Goal: Communication & Community: Connect with others

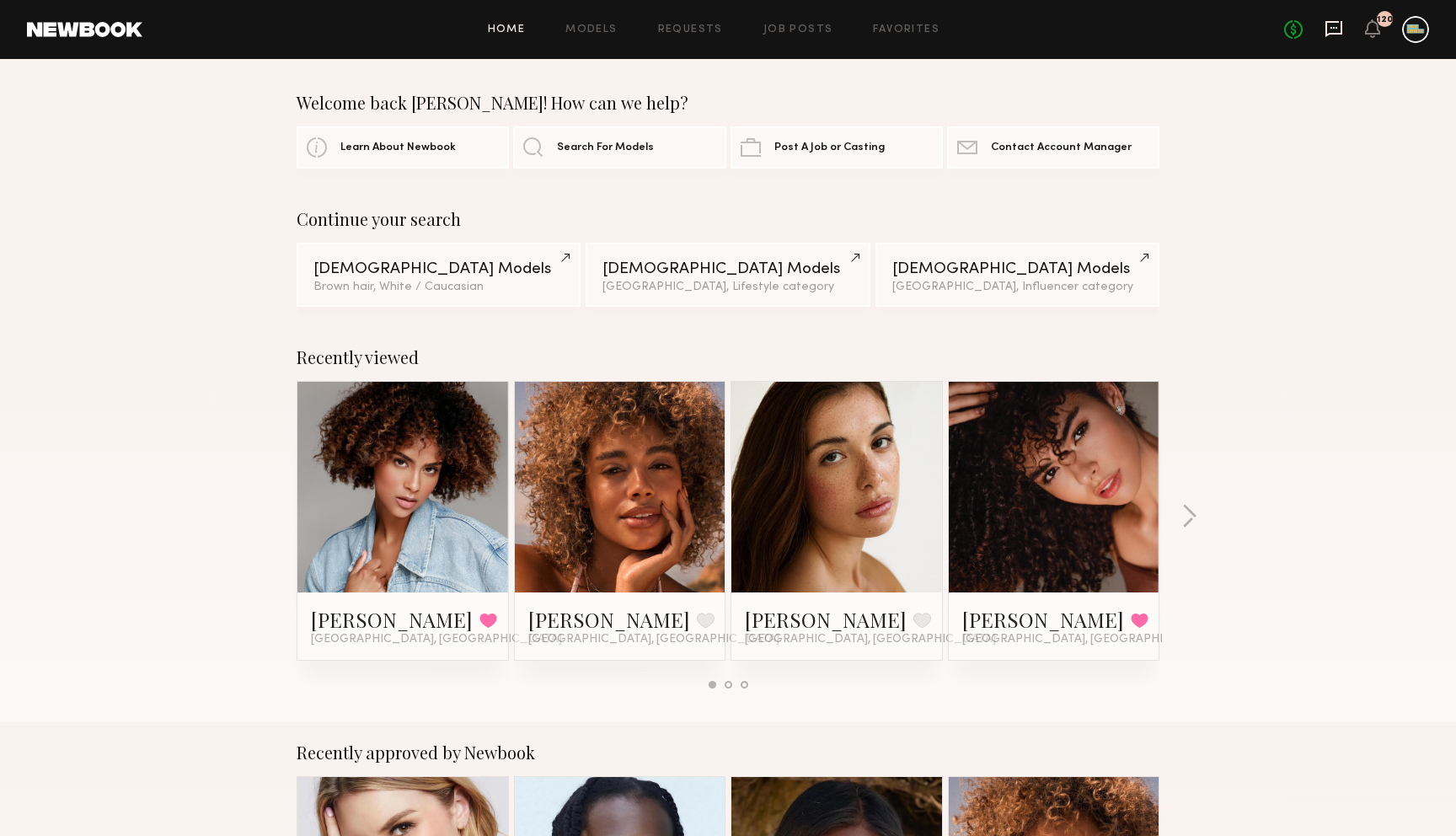
click at [1335, 23] on icon at bounding box center [1334, 29] width 19 height 19
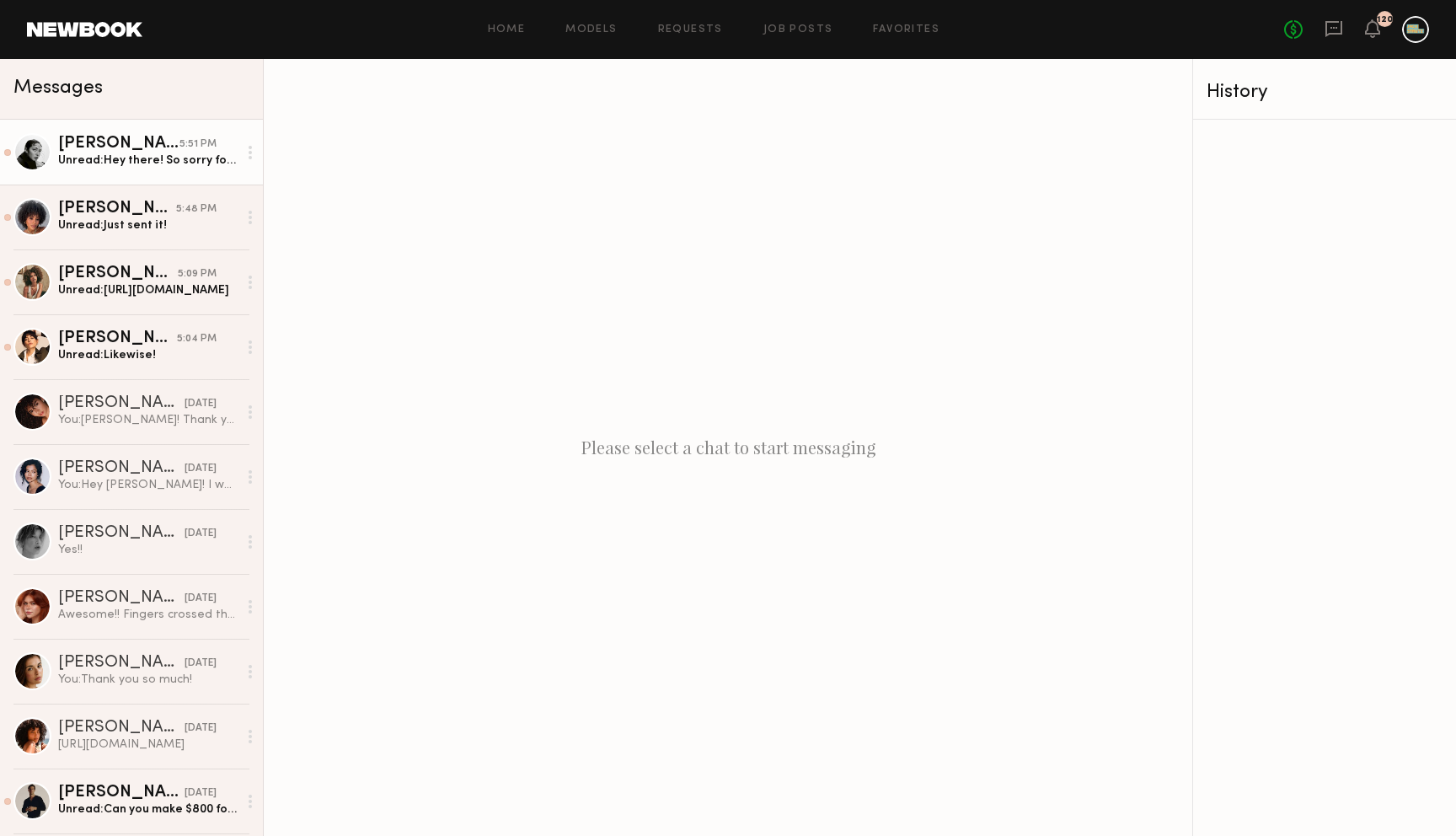
click at [102, 134] on link "[PERSON_NAME] 5:51 PM Unread: Hey there! So sorry for the delay in getting back…" at bounding box center [132, 152] width 263 height 65
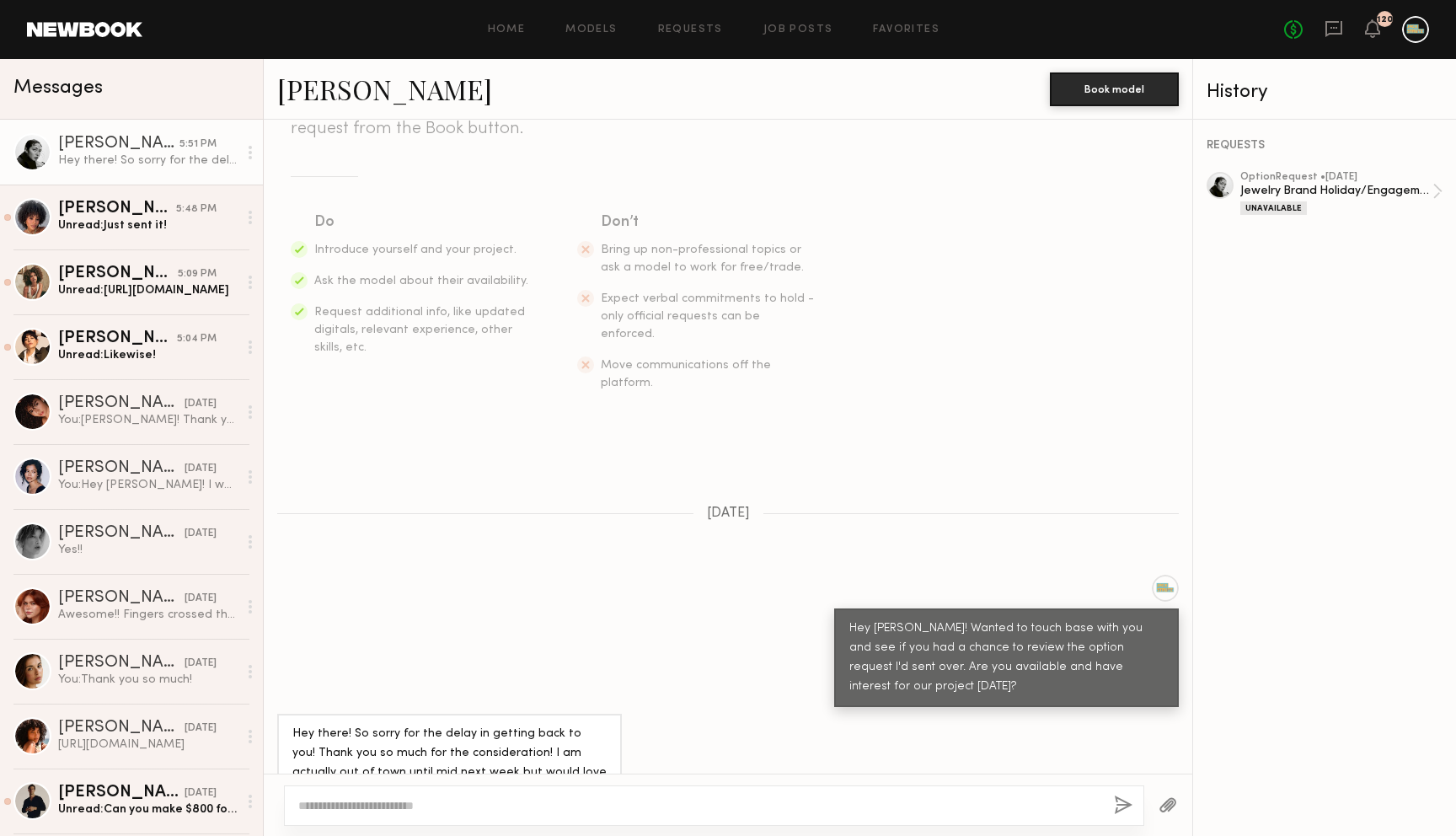
scroll to position [218, 0]
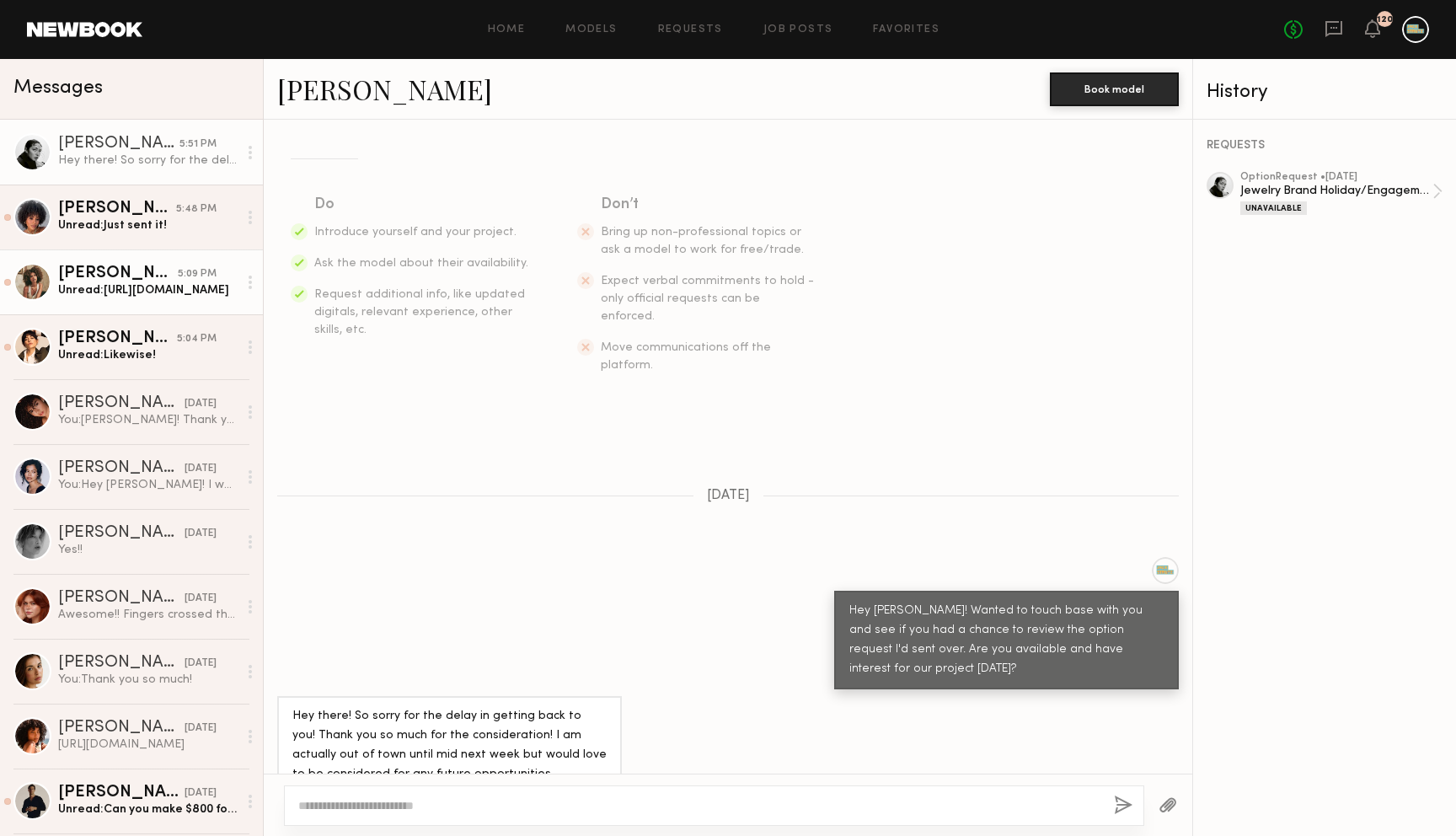
click at [110, 280] on div "[PERSON_NAME]" at bounding box center [118, 273] width 120 height 17
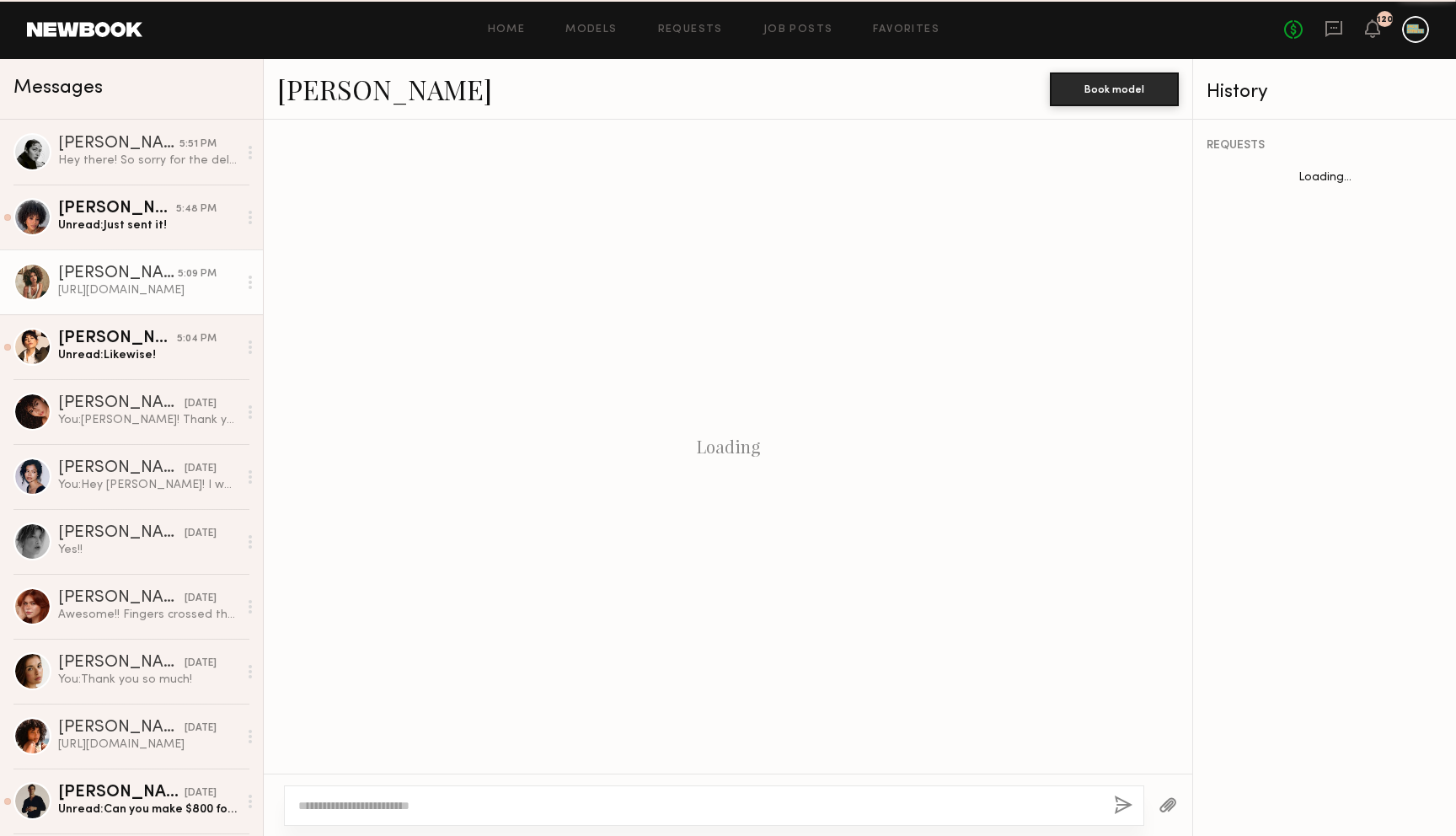
scroll to position [529, 0]
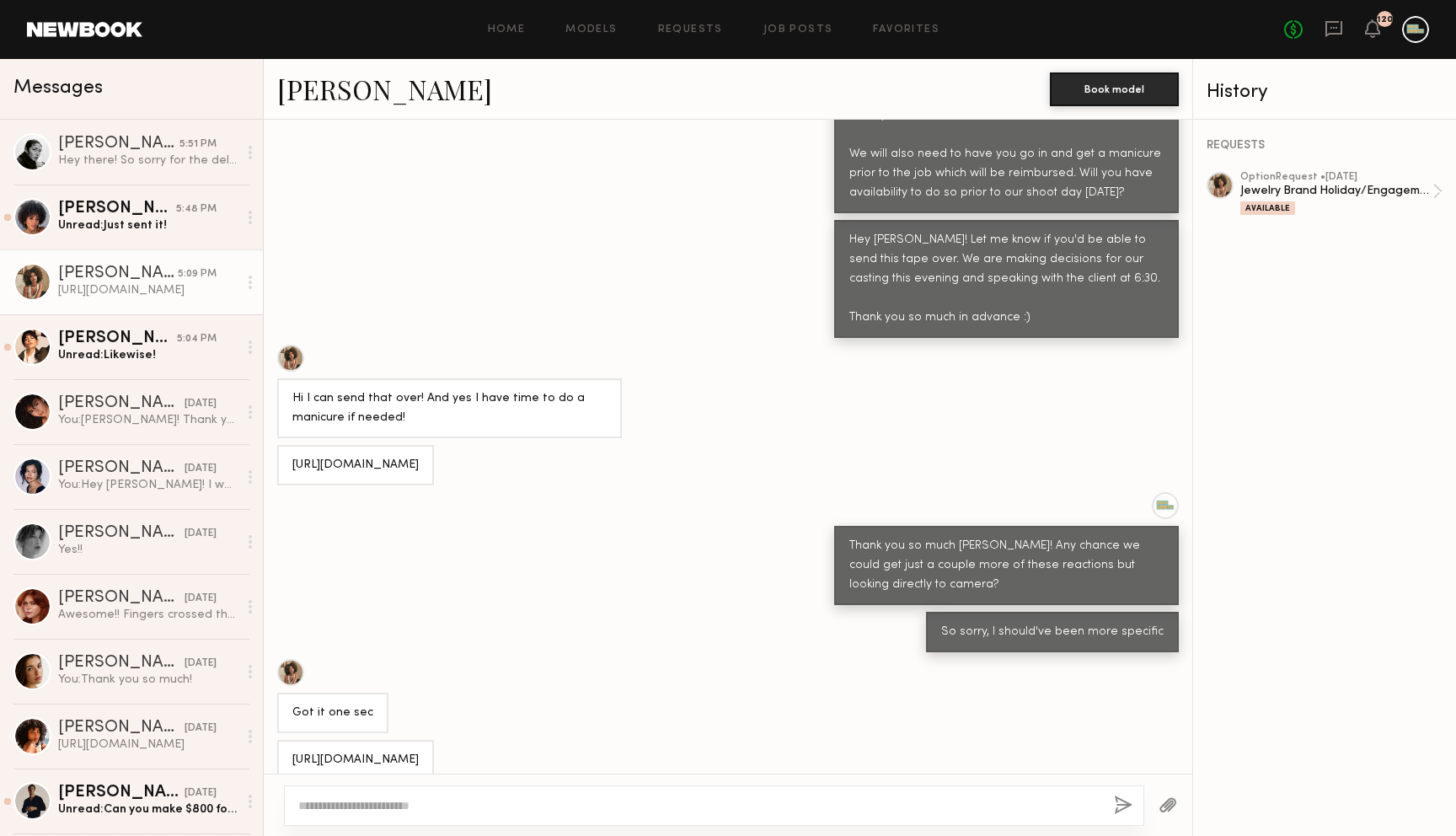
click at [354, 751] on div "[URL][DOMAIN_NAME]" at bounding box center [356, 760] width 126 height 19
click at [355, 751] on div "[URL][DOMAIN_NAME]" at bounding box center [356, 760] width 126 height 19
click at [354, 751] on div "[URL][DOMAIN_NAME]" at bounding box center [356, 760] width 126 height 19
click at [89, 163] on div "Hey there! So sorry for the delay in getting back to you! Thank you so much for…" at bounding box center [148, 160] width 180 height 16
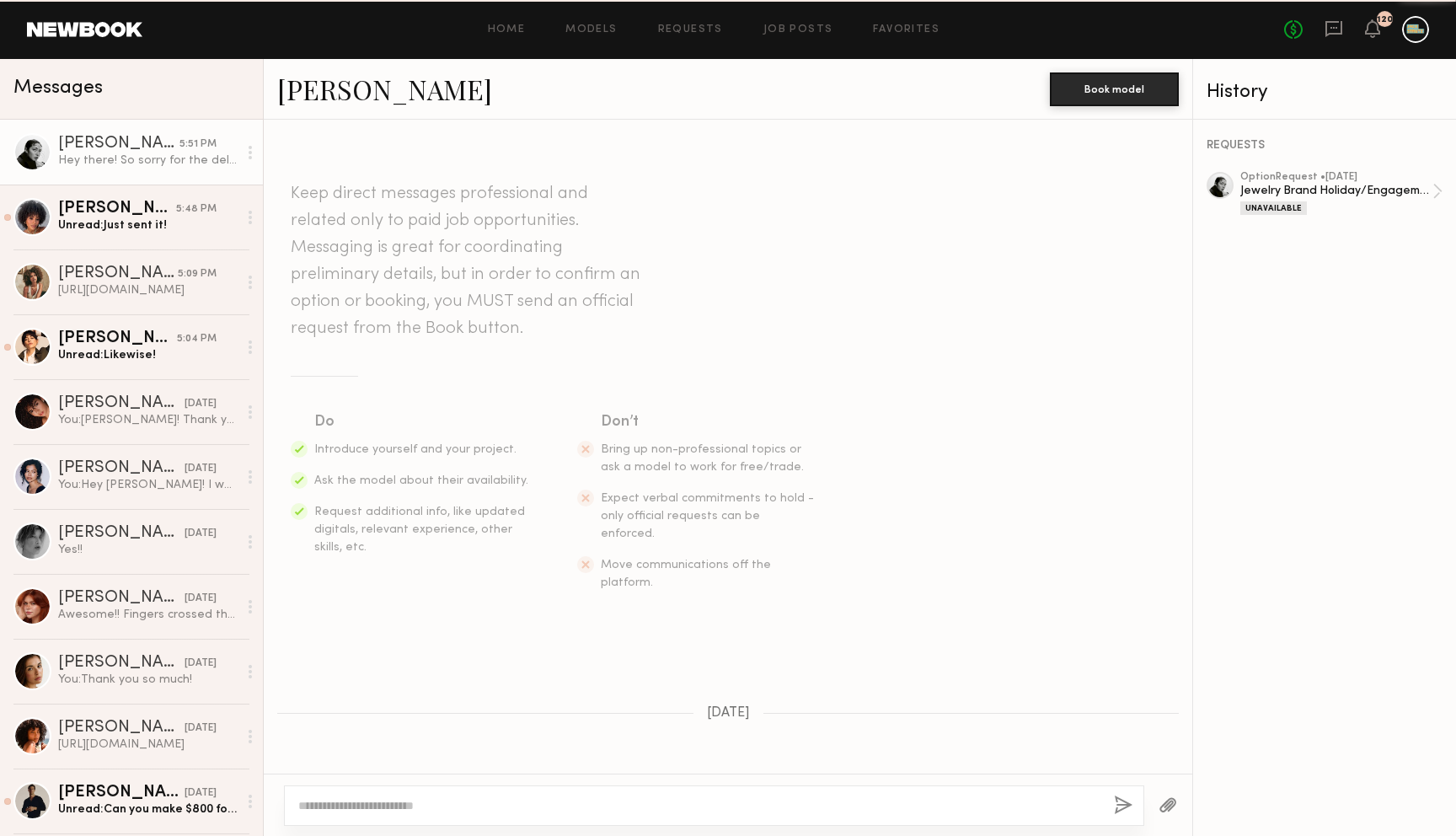
scroll to position [218, 0]
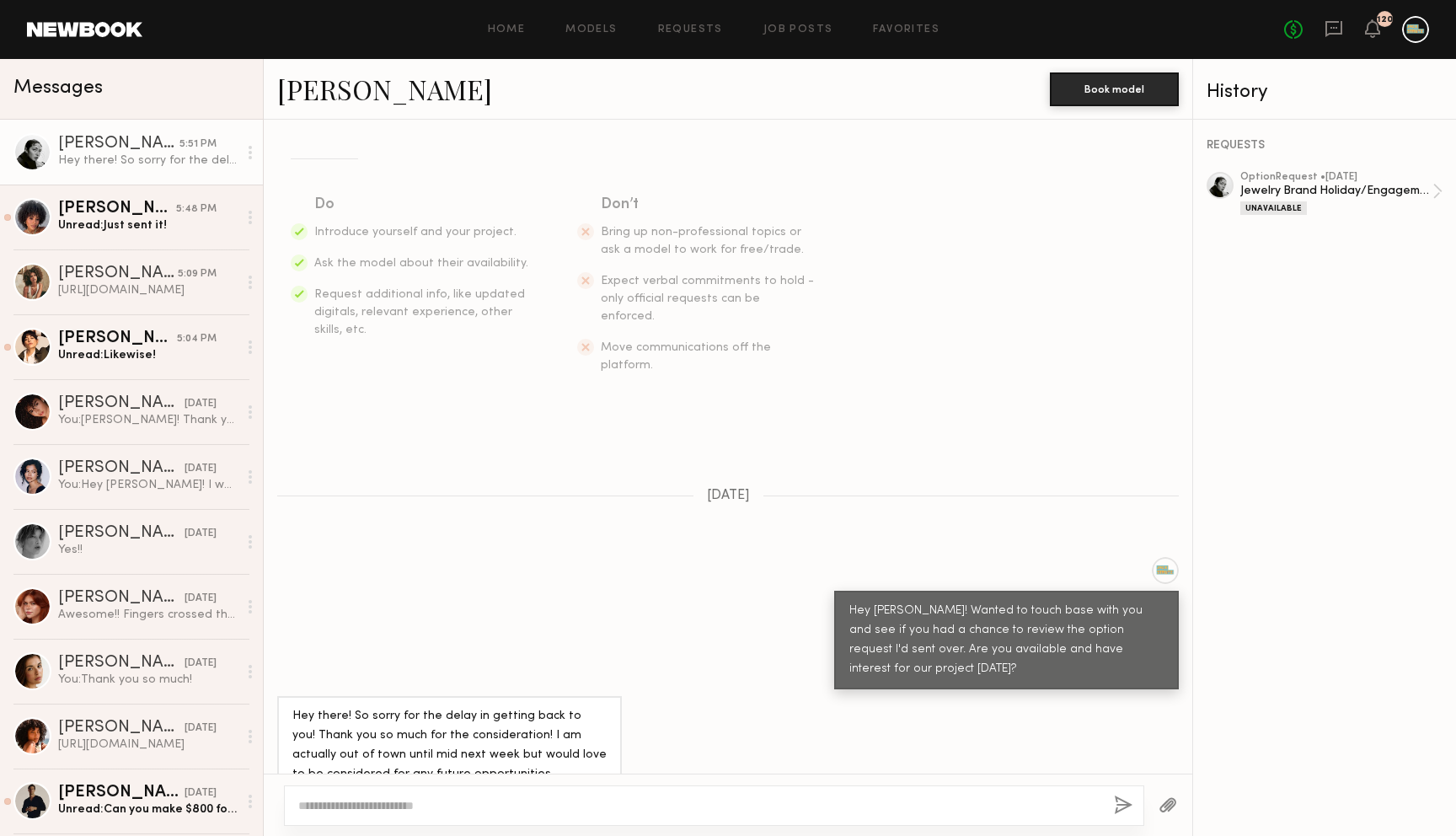
click at [357, 485] on div "Keep direct messages professional and related only to paid job opportunities. M…" at bounding box center [728, 447] width 929 height 654
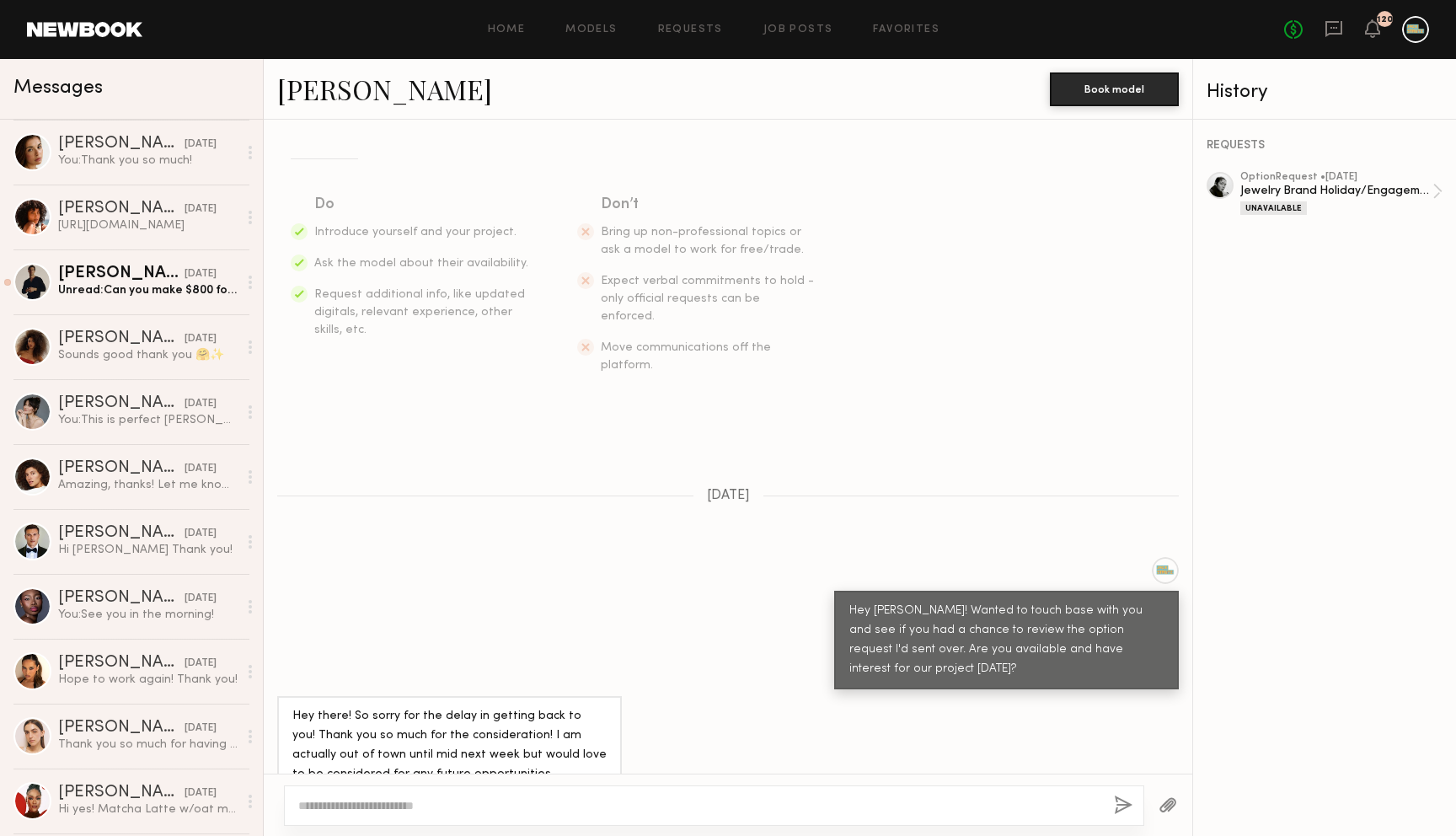
scroll to position [531, 0]
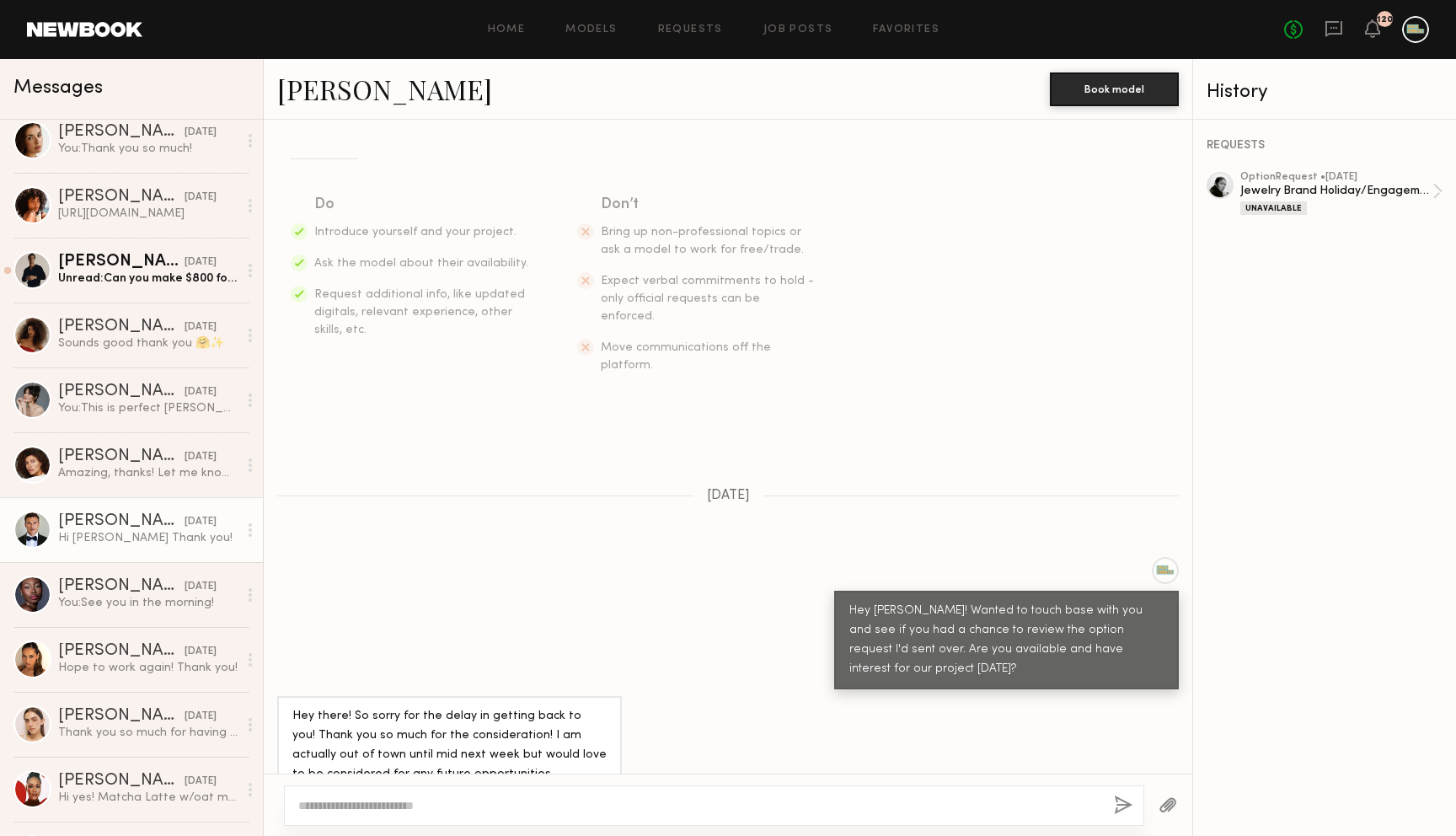
click at [98, 536] on div "Hi [PERSON_NAME] Thank you!" at bounding box center [148, 538] width 180 height 16
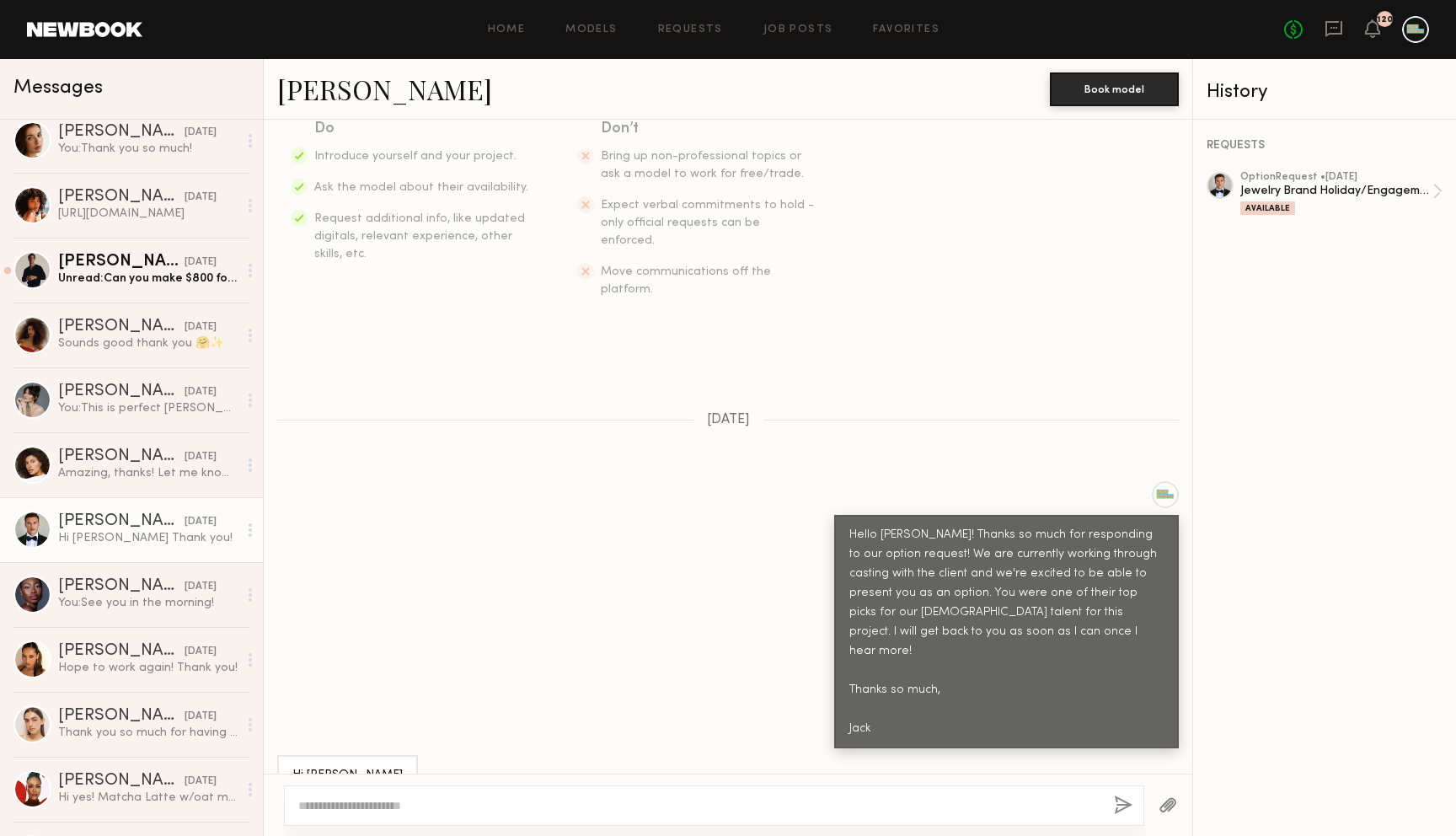
scroll to position [295, 0]
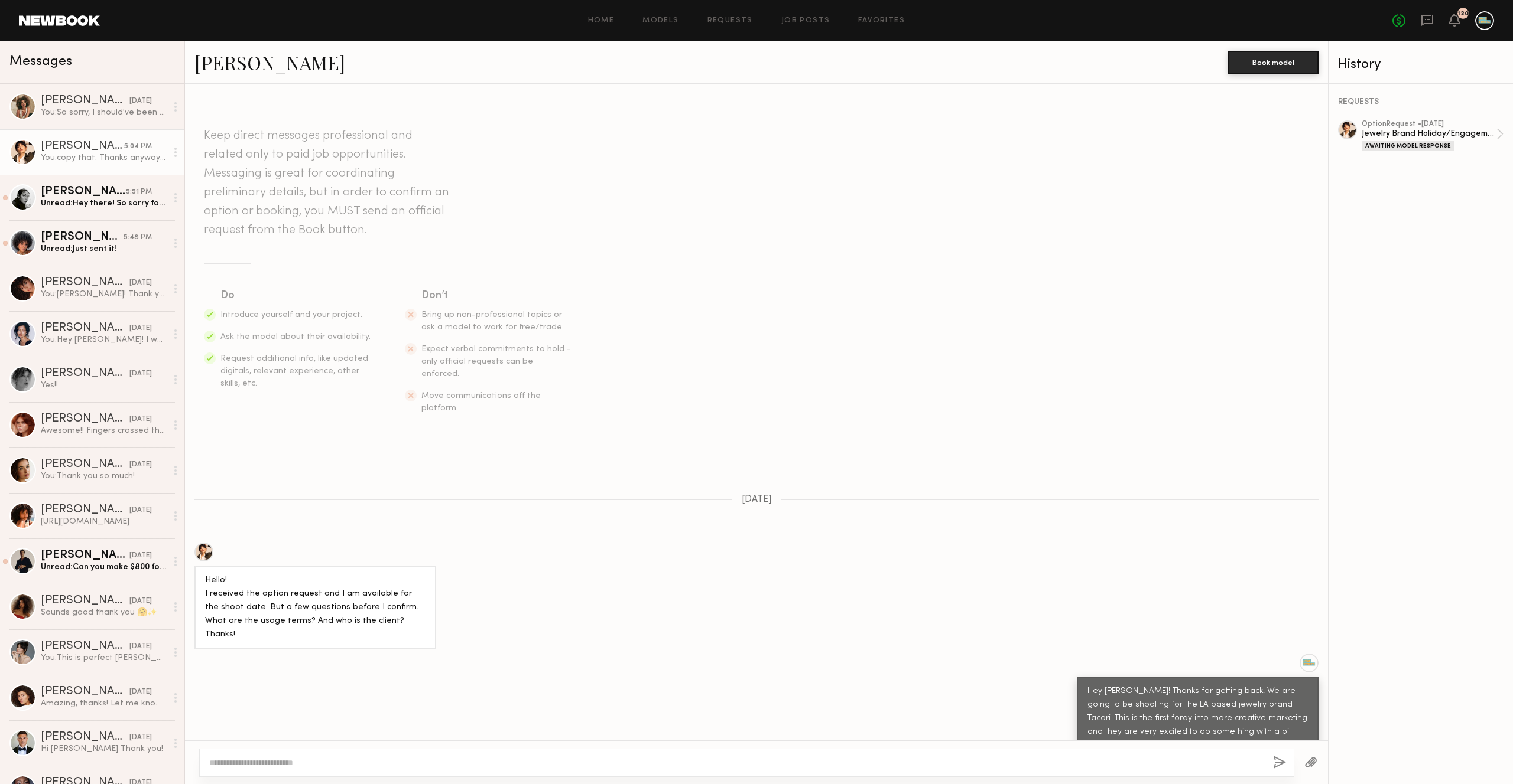
scroll to position [1320, 0]
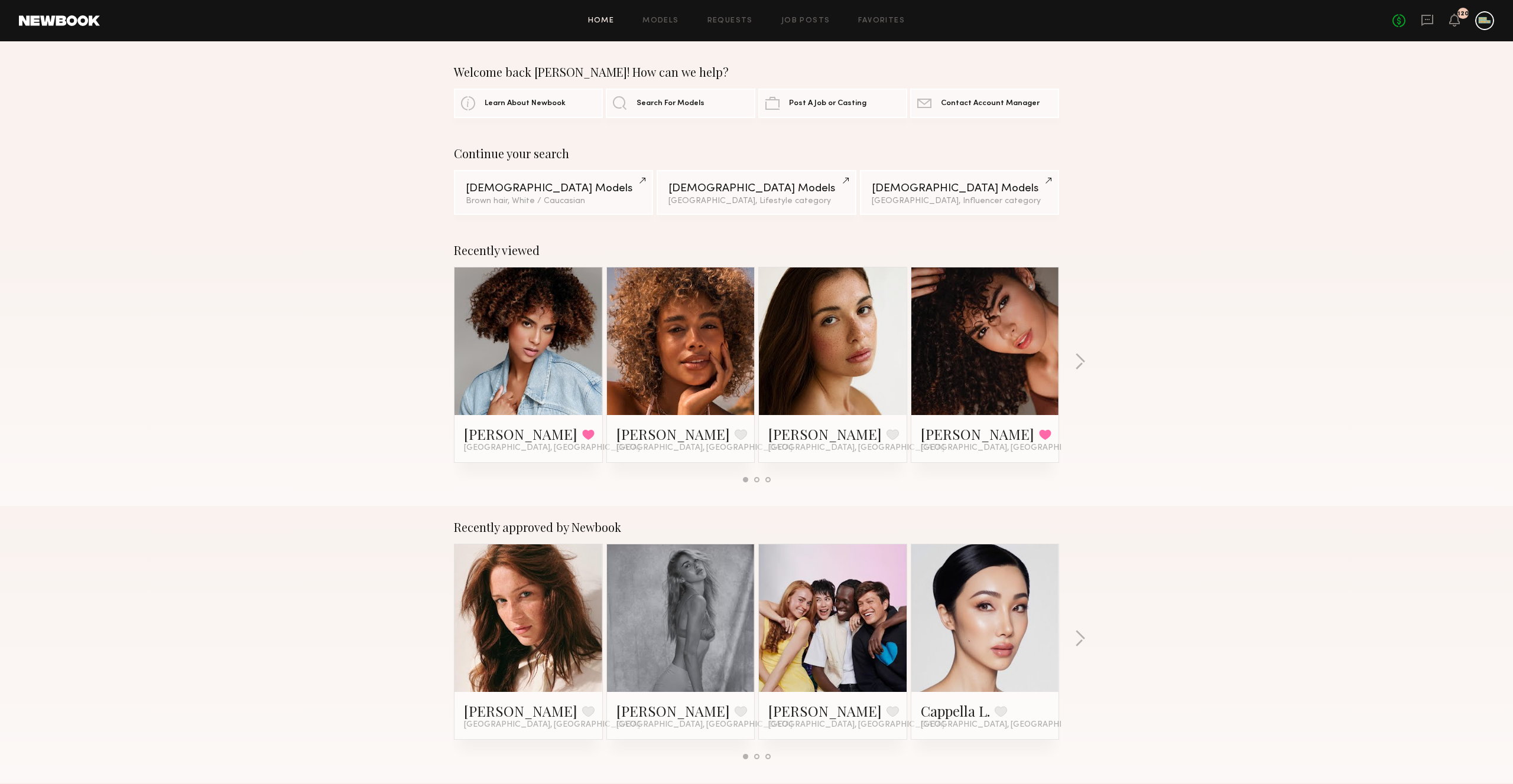
click at [509, 357] on link at bounding box center [528, 341] width 72 height 147
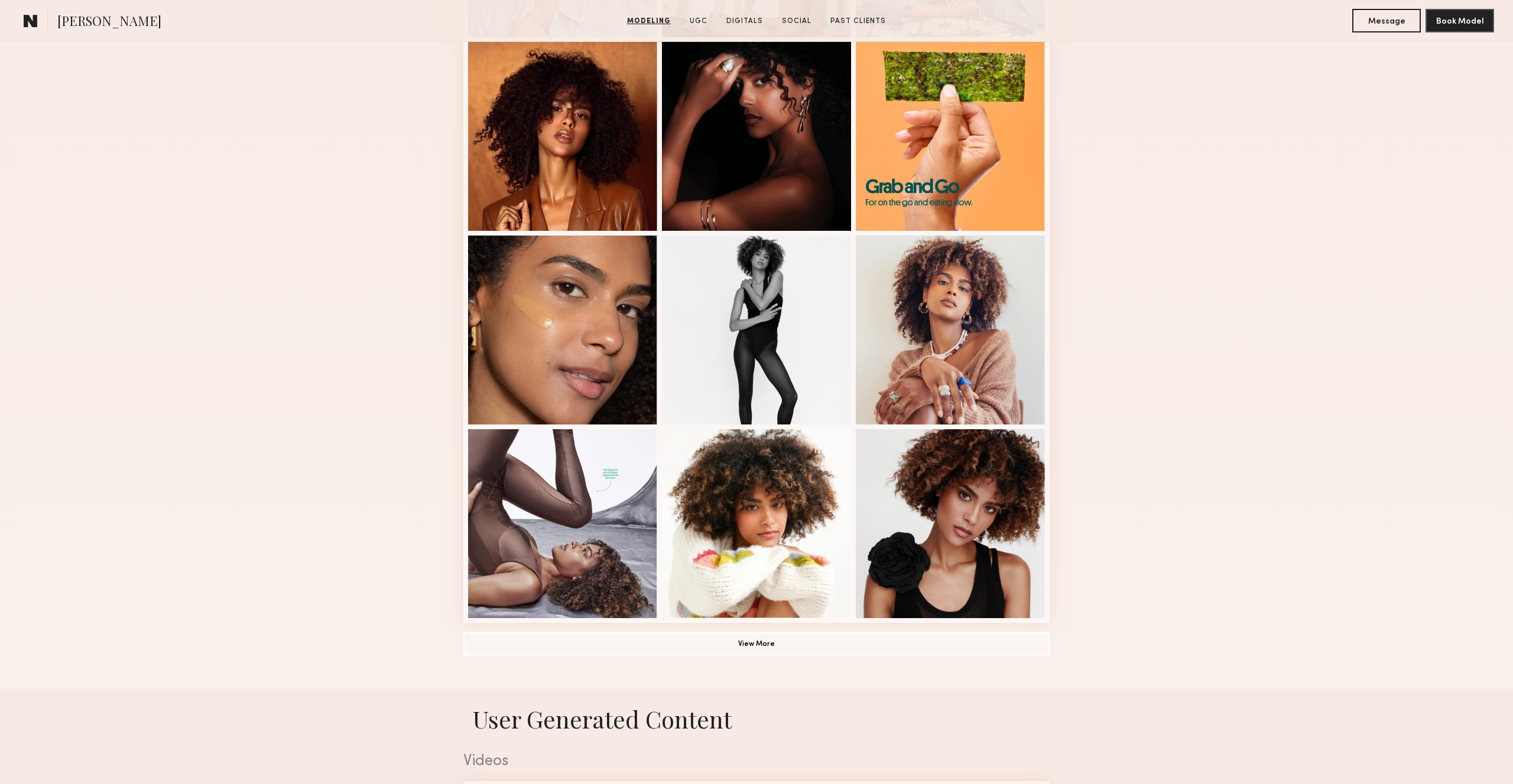
scroll to position [502, 0]
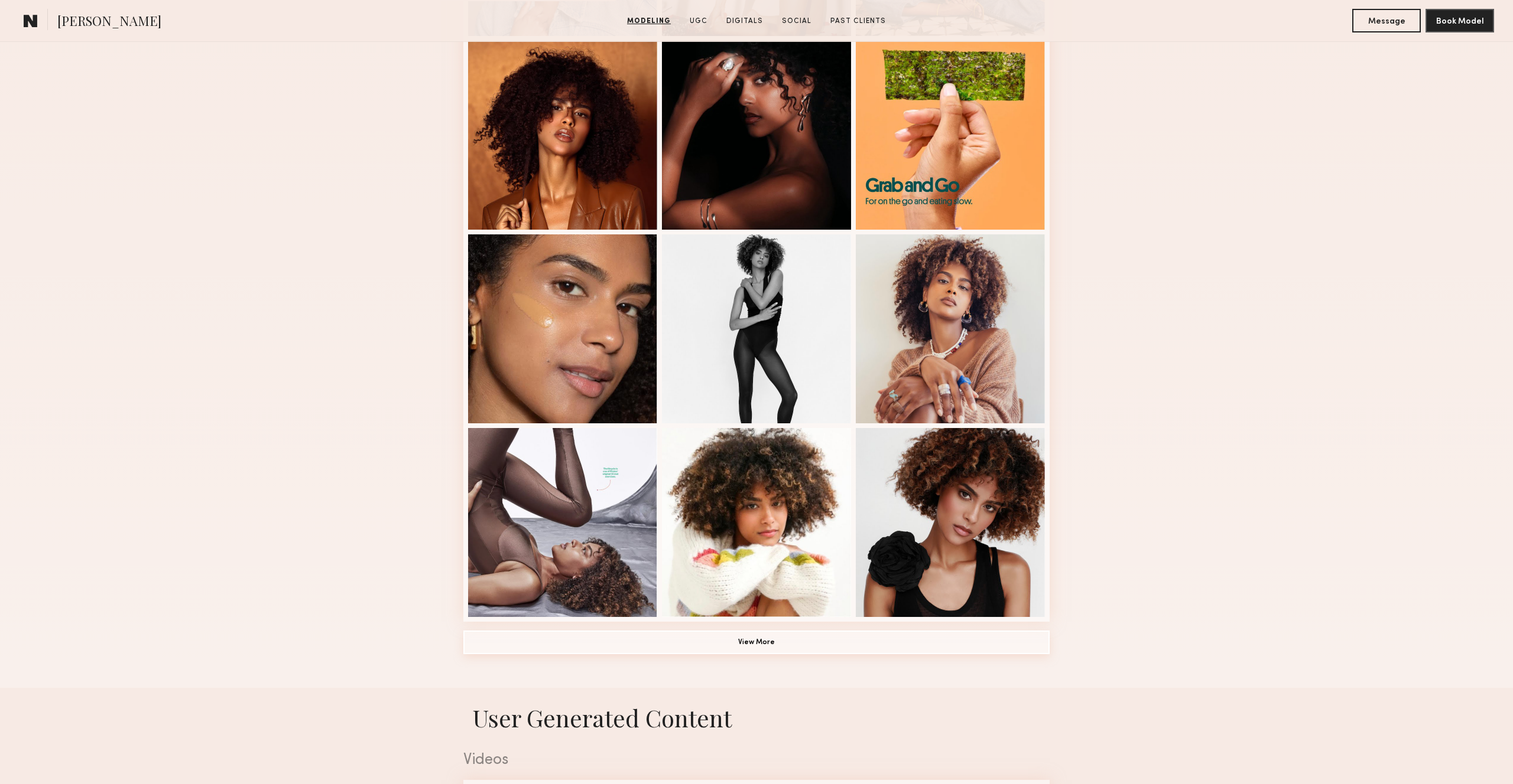
click at [740, 646] on button "View More" at bounding box center [756, 642] width 586 height 23
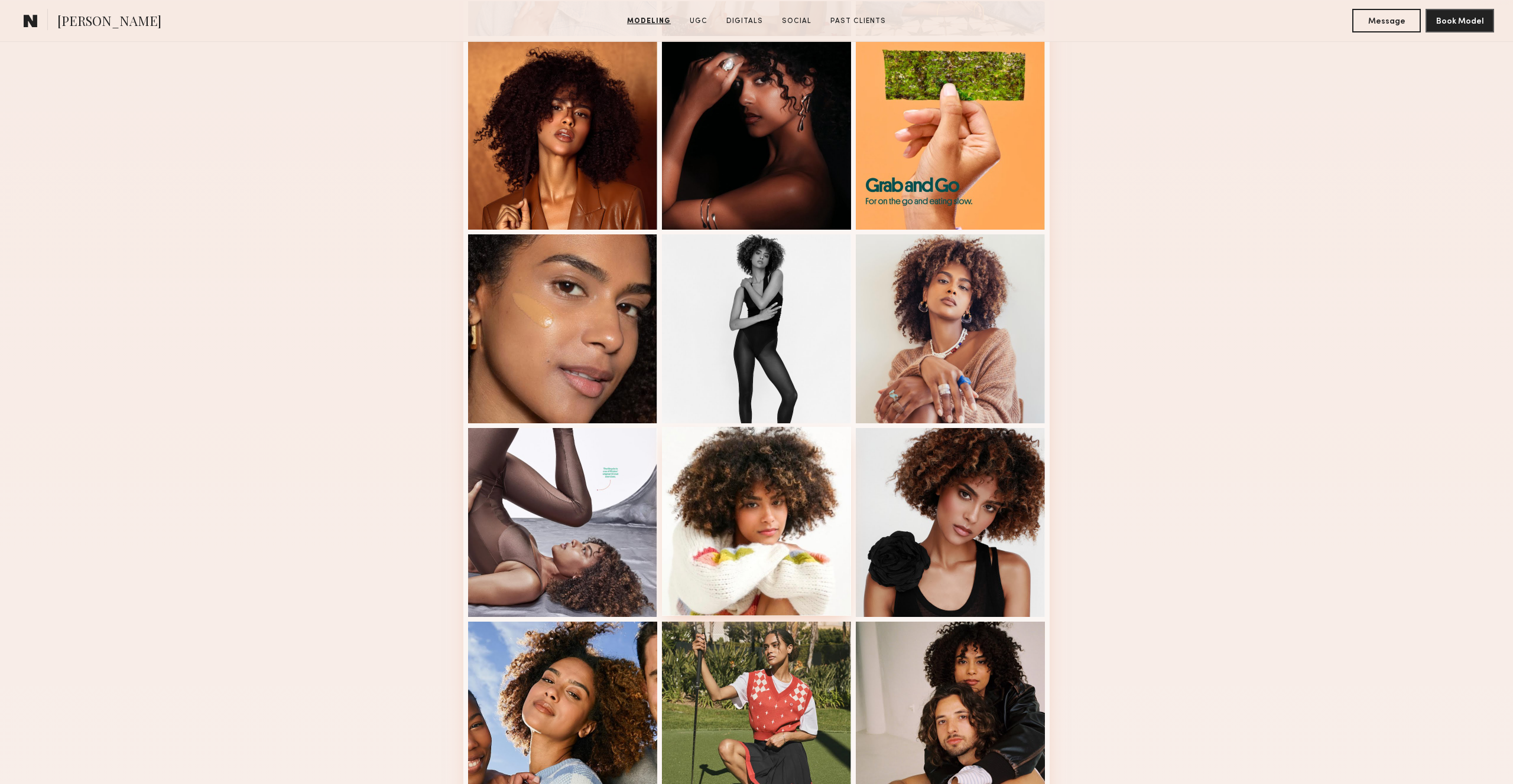
click at [762, 501] on div at bounding box center [756, 521] width 189 height 189
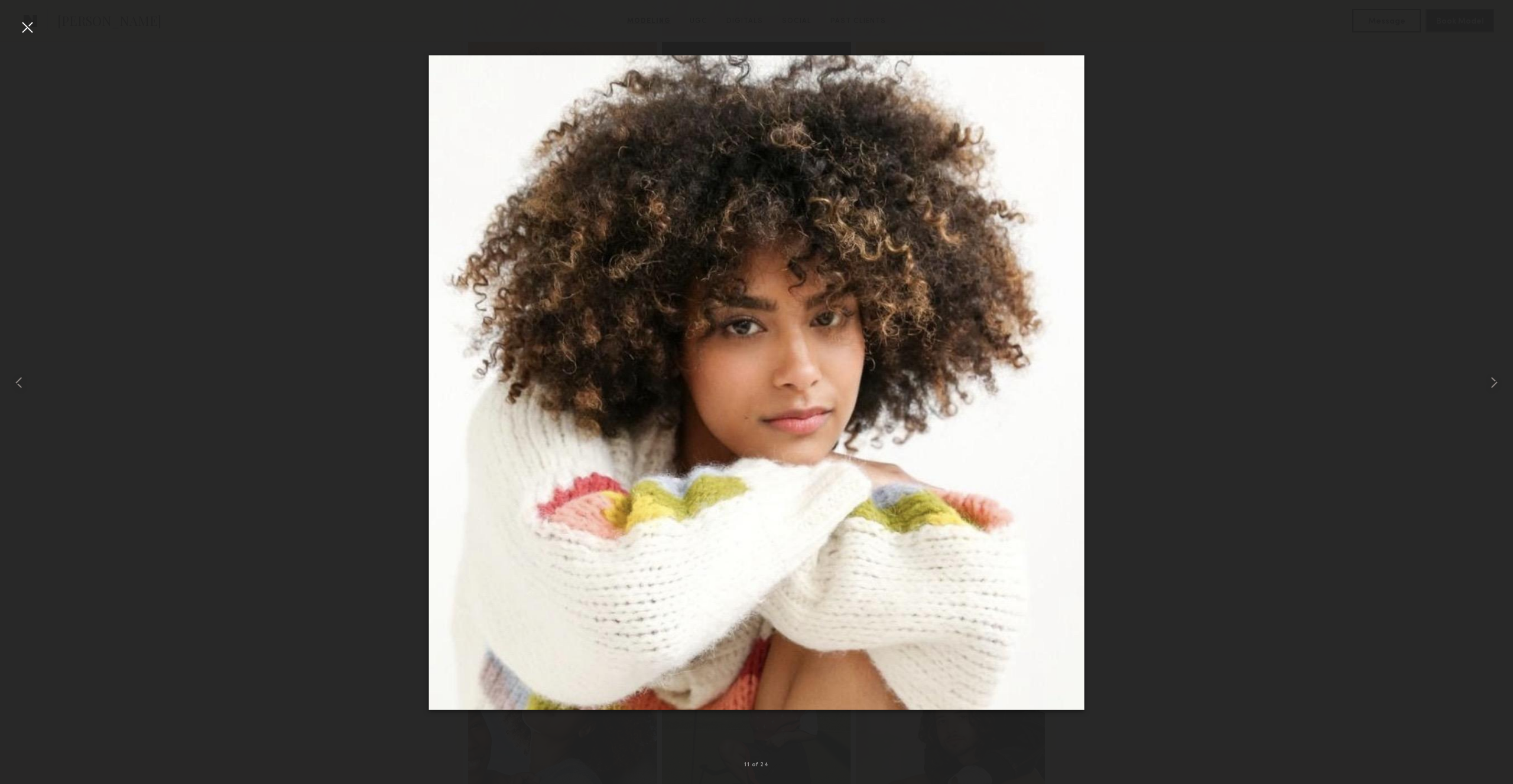
click at [23, 22] on div at bounding box center [27, 27] width 19 height 19
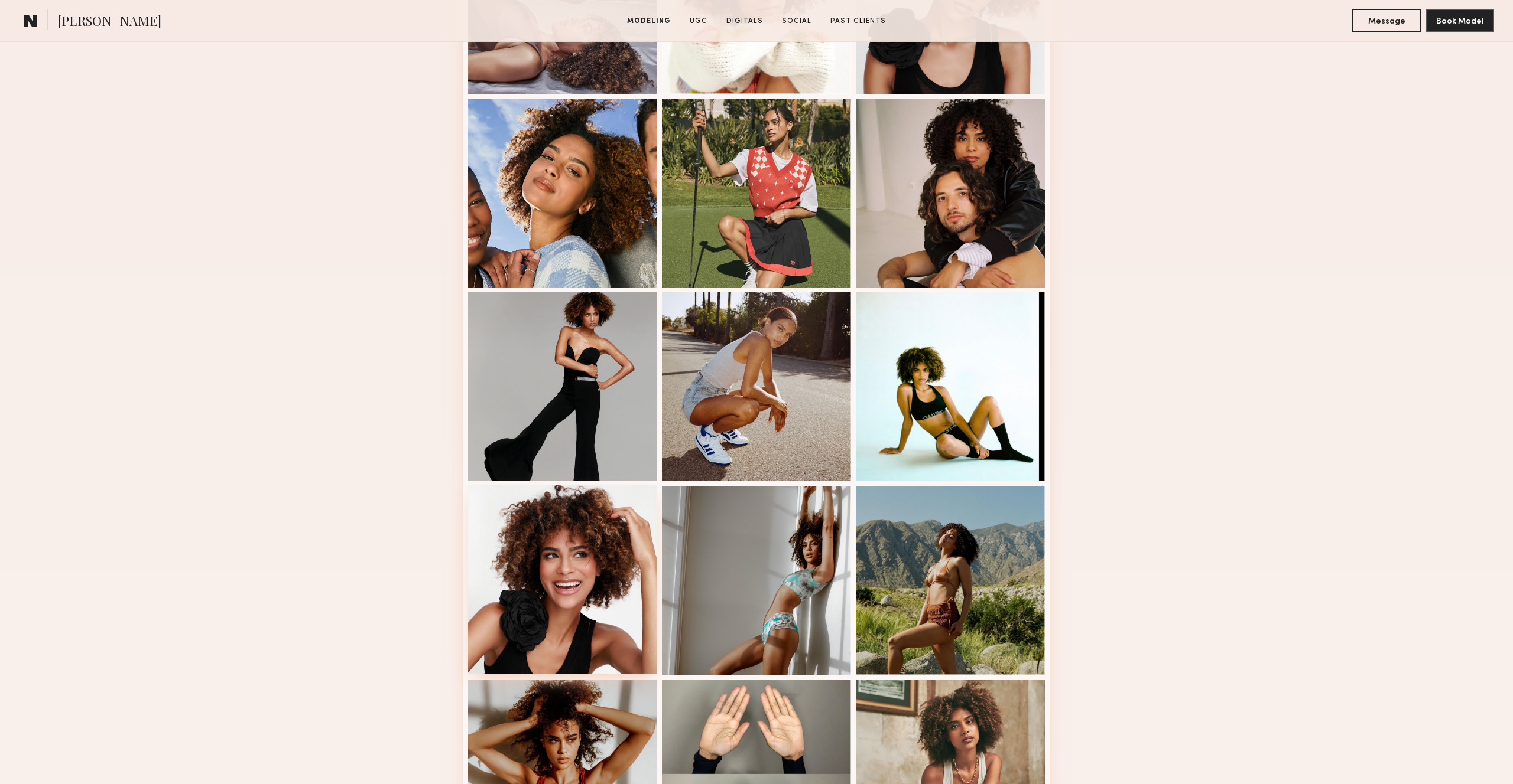
scroll to position [1027, 0]
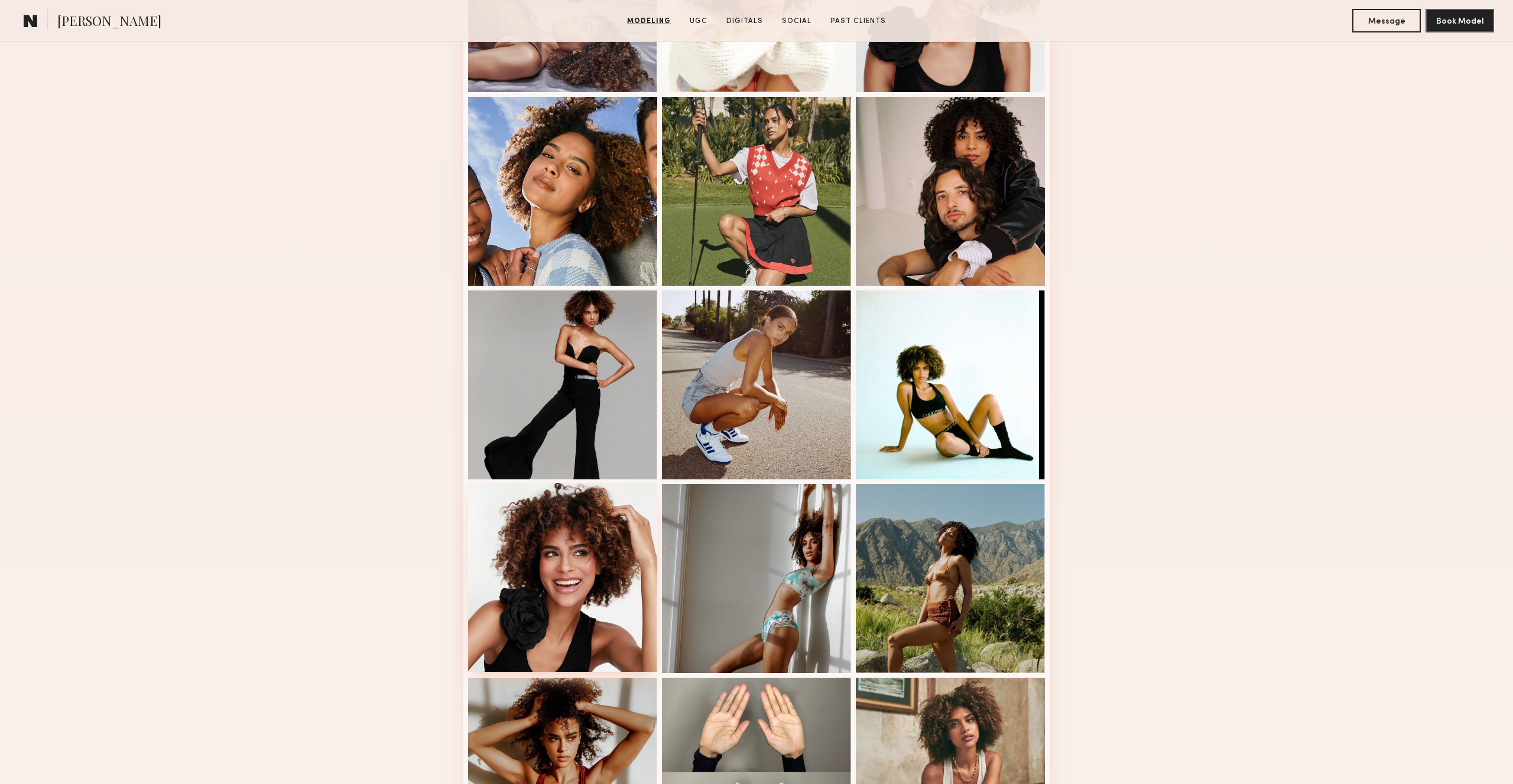
click at [583, 595] on div at bounding box center [562, 577] width 189 height 189
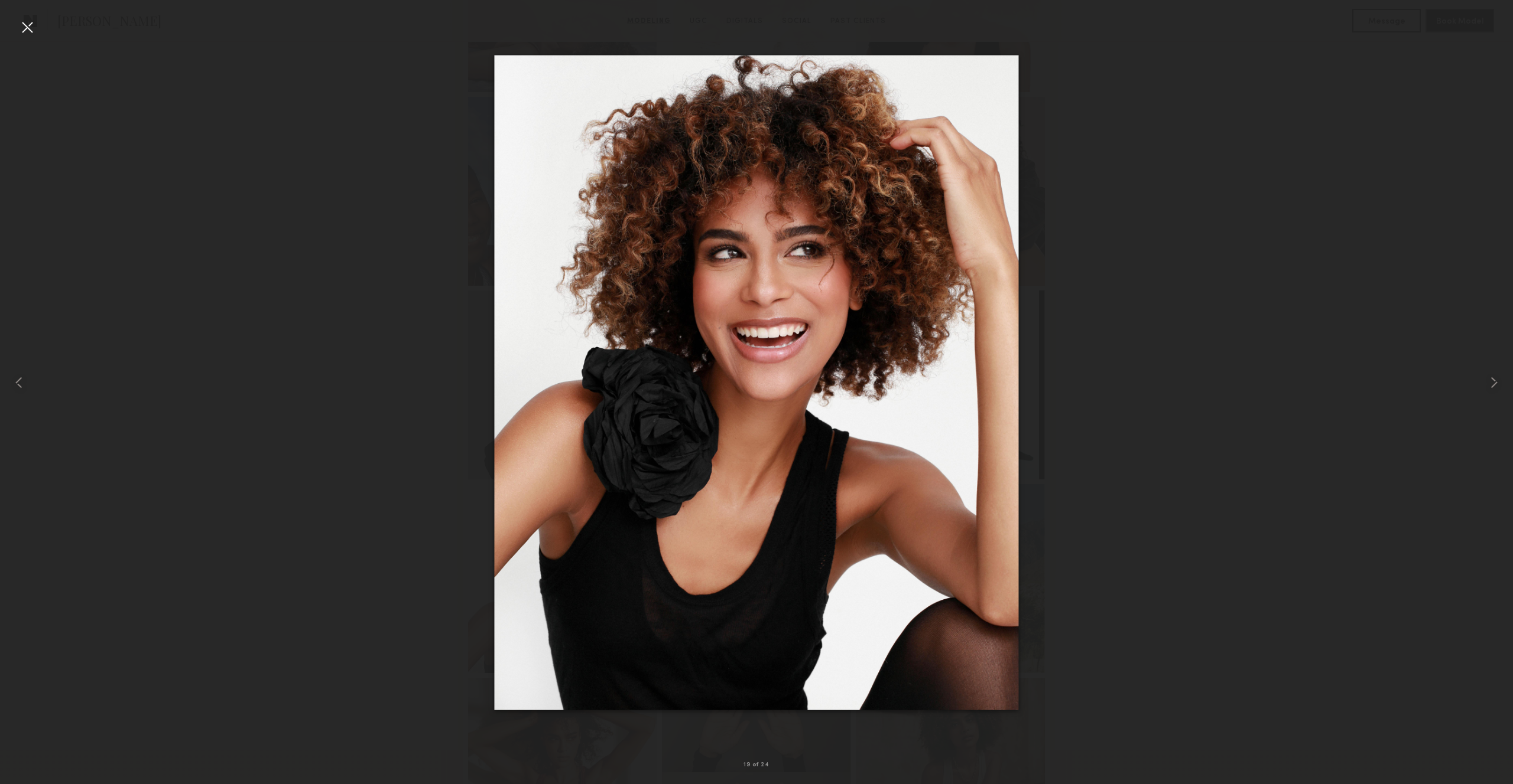
click at [22, 22] on div at bounding box center [27, 27] width 19 height 19
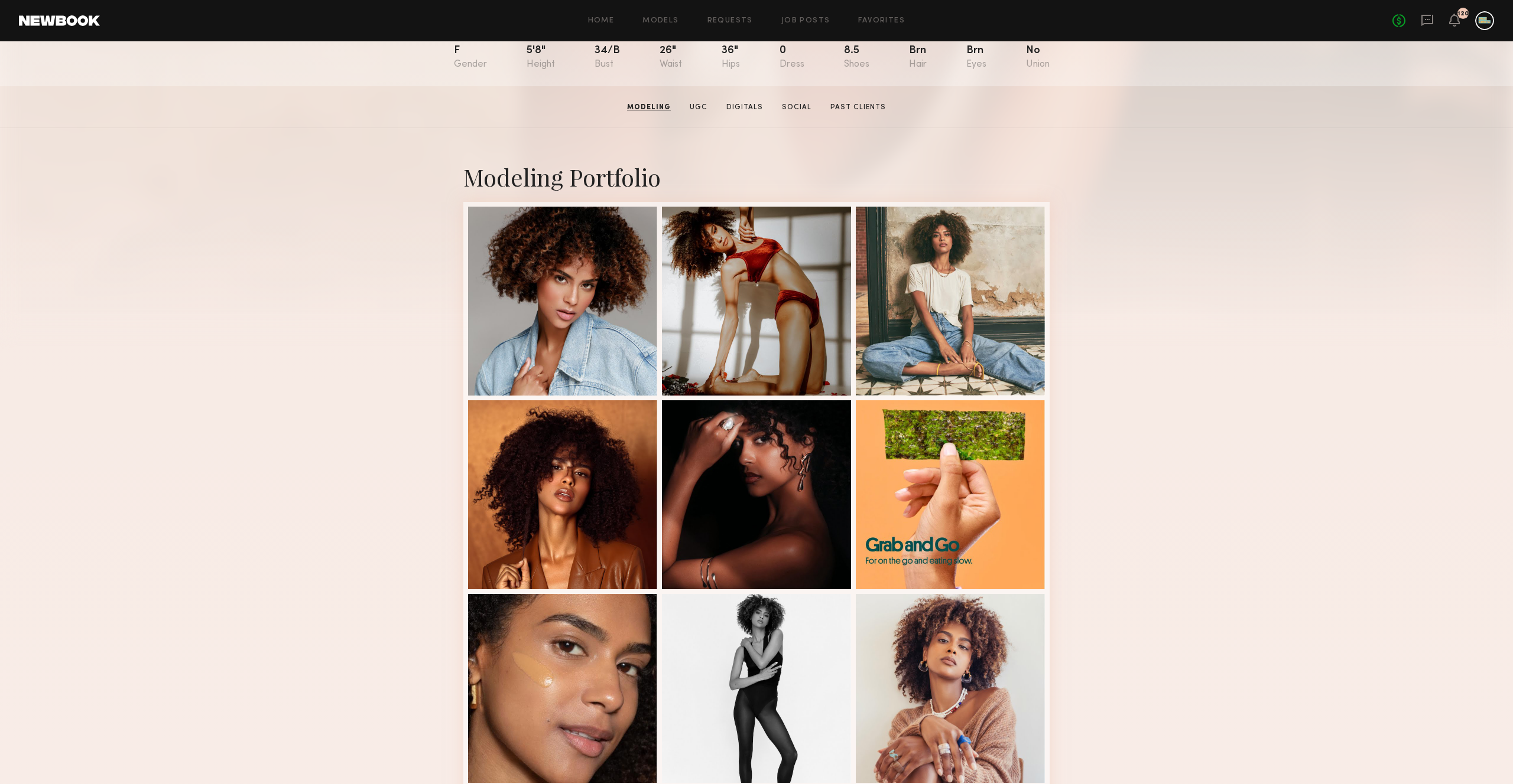
scroll to position [141, 0]
